Goal: Information Seeking & Learning: Learn about a topic

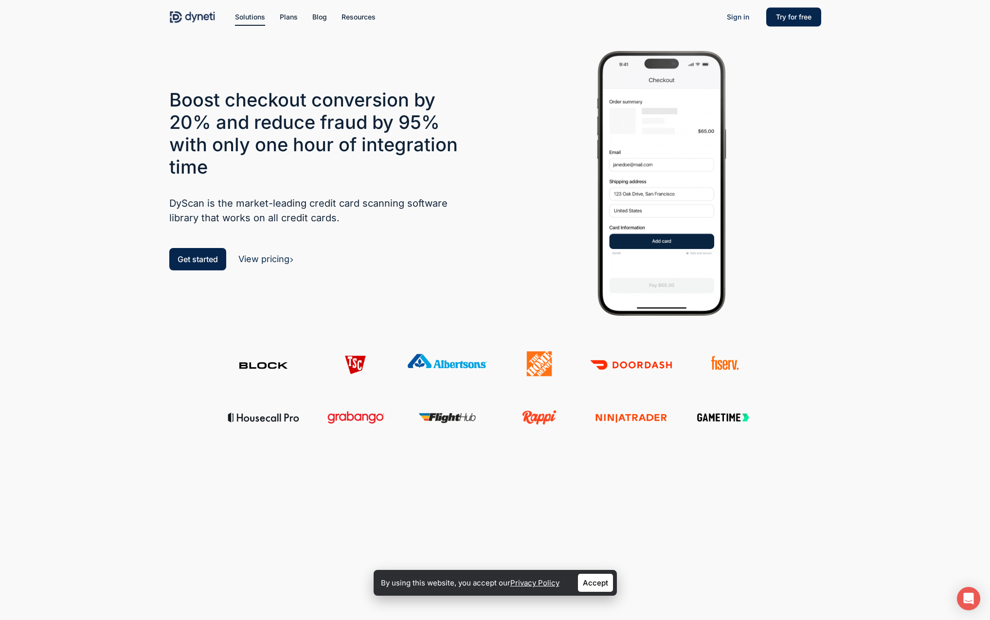
scroll to position [31, 0]
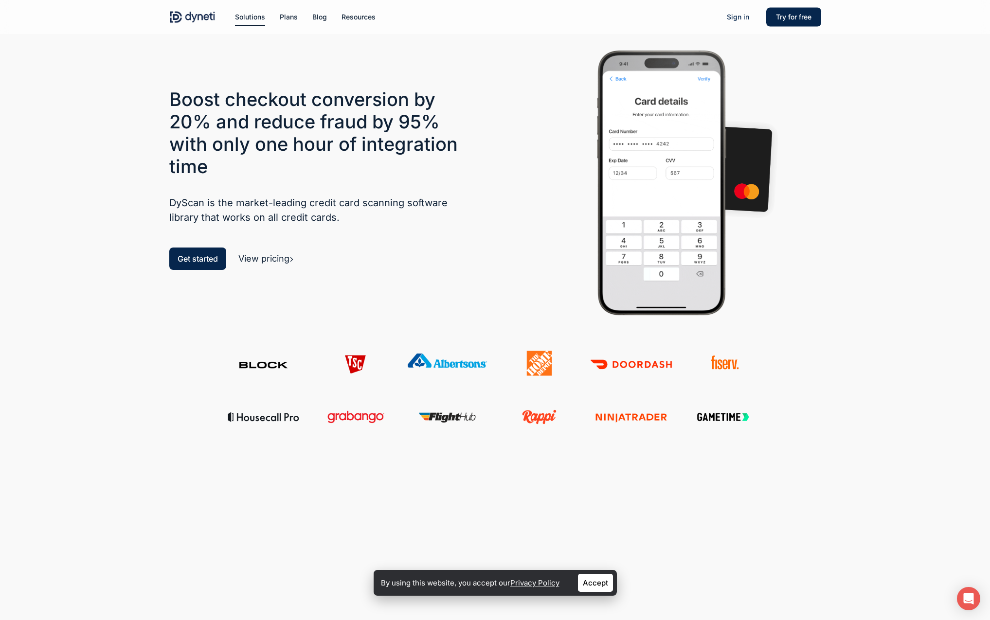
click at [276, 258] on link "View pricing" at bounding box center [265, 258] width 55 height 10
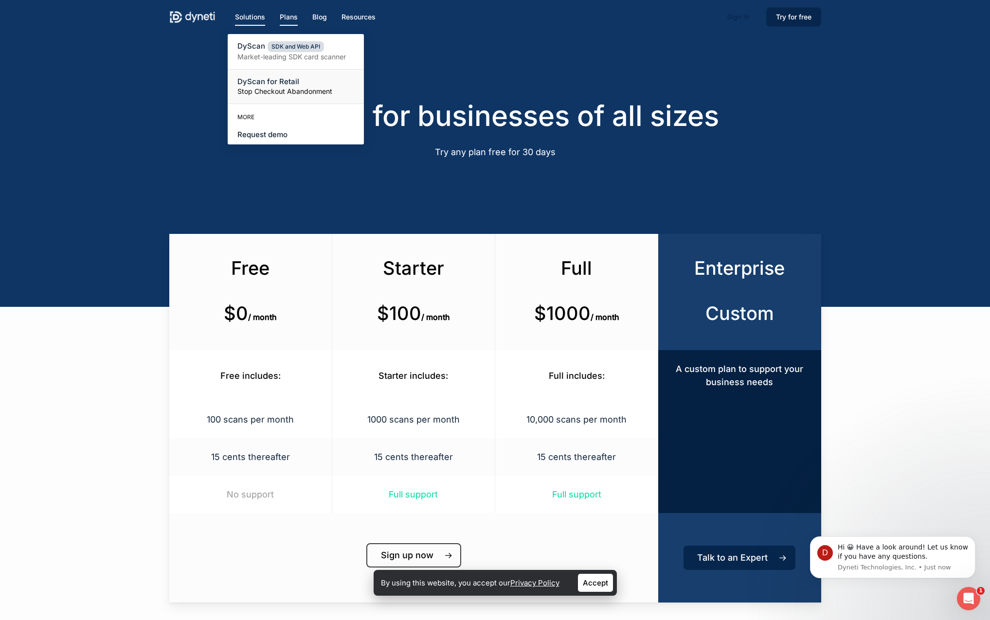
click at [256, 84] on span "DyScan for Retail" at bounding box center [268, 81] width 62 height 9
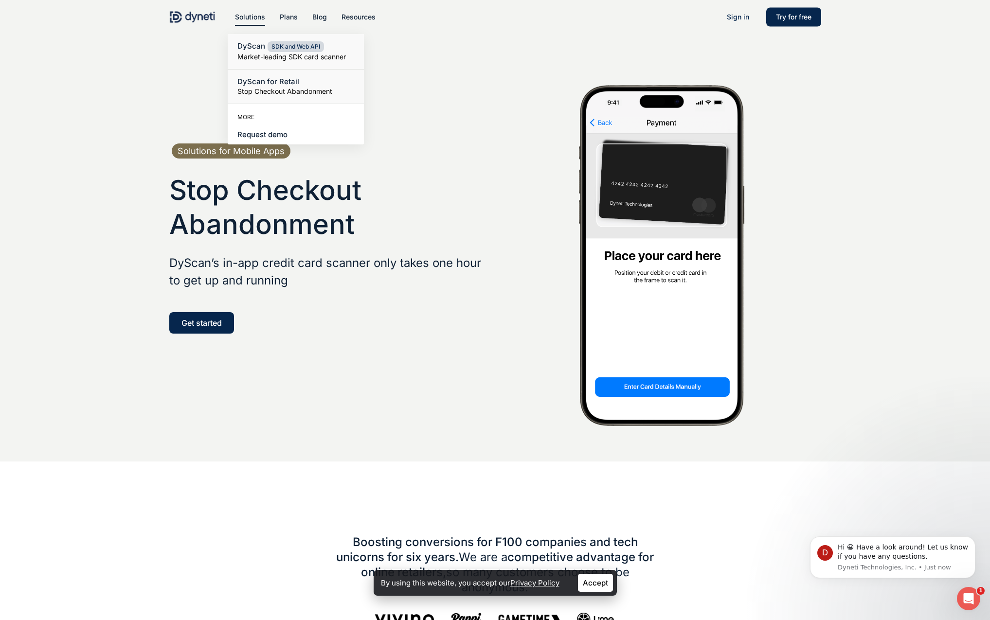
click at [253, 52] on small "Market-leading SDK card scanner" at bounding box center [295, 57] width 117 height 10
